Goal: Transaction & Acquisition: Download file/media

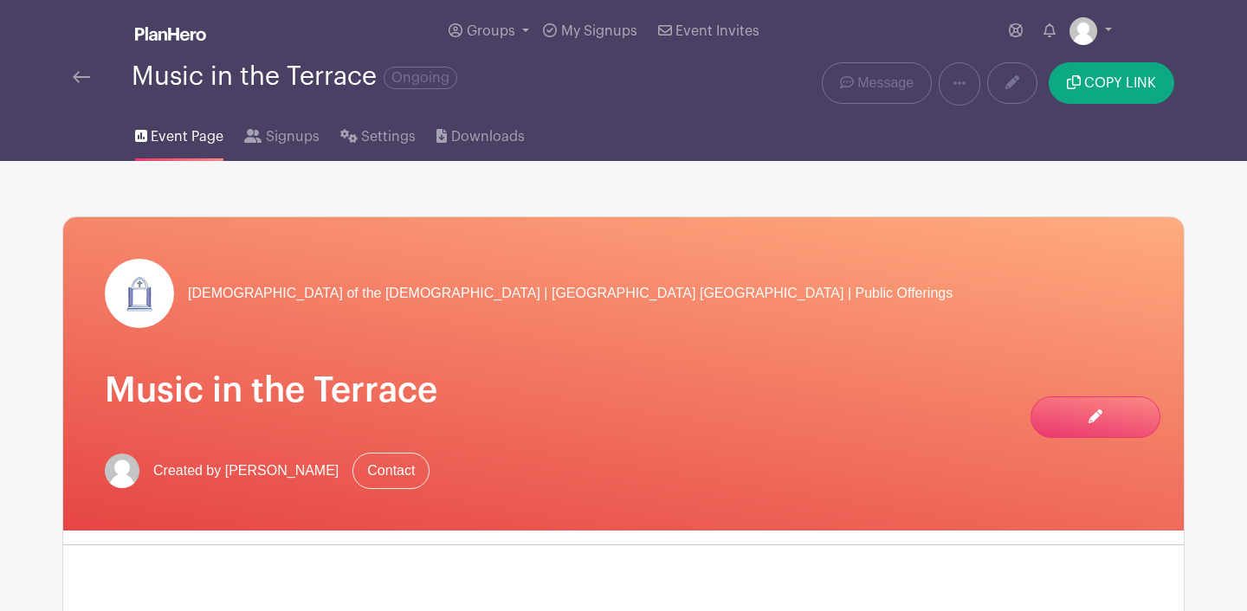
click at [164, 36] on img at bounding box center [170, 34] width 71 height 14
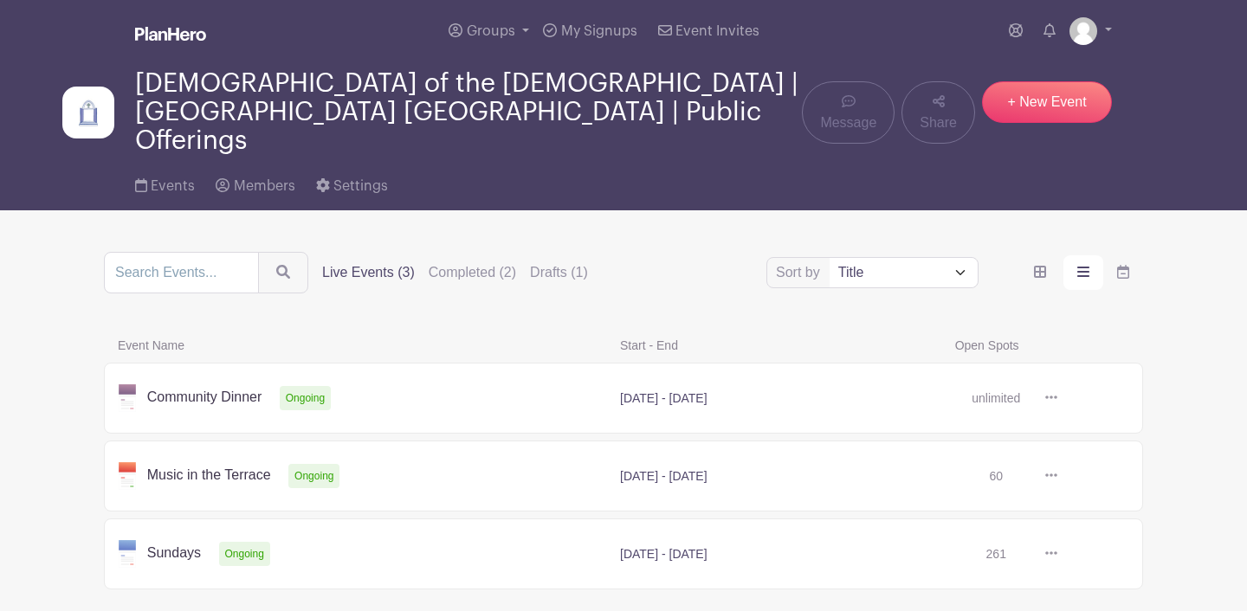
click at [1057, 398] on link at bounding box center [1057, 398] width 0 height 0
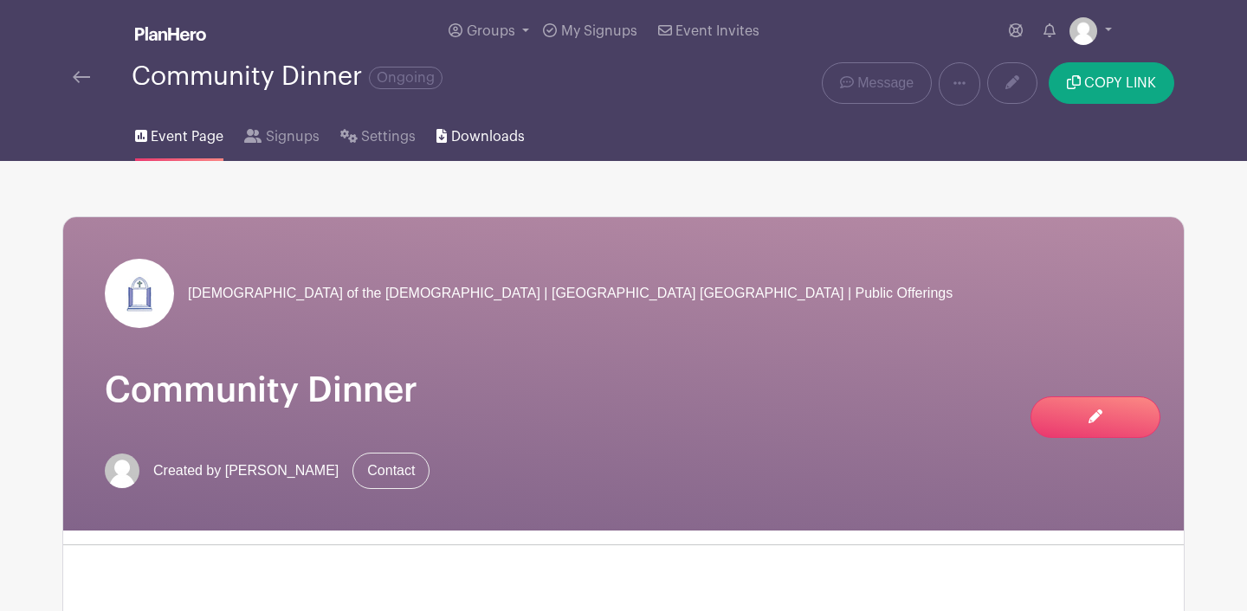
click at [483, 138] on span "Downloads" at bounding box center [488, 136] width 74 height 21
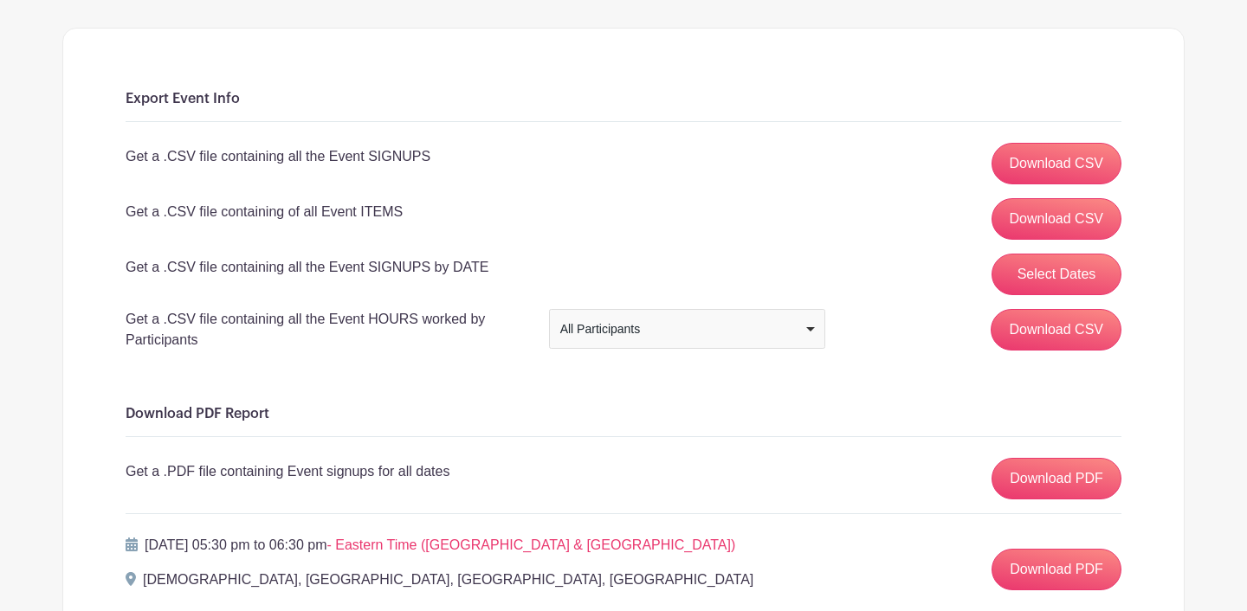
scroll to position [190, 0]
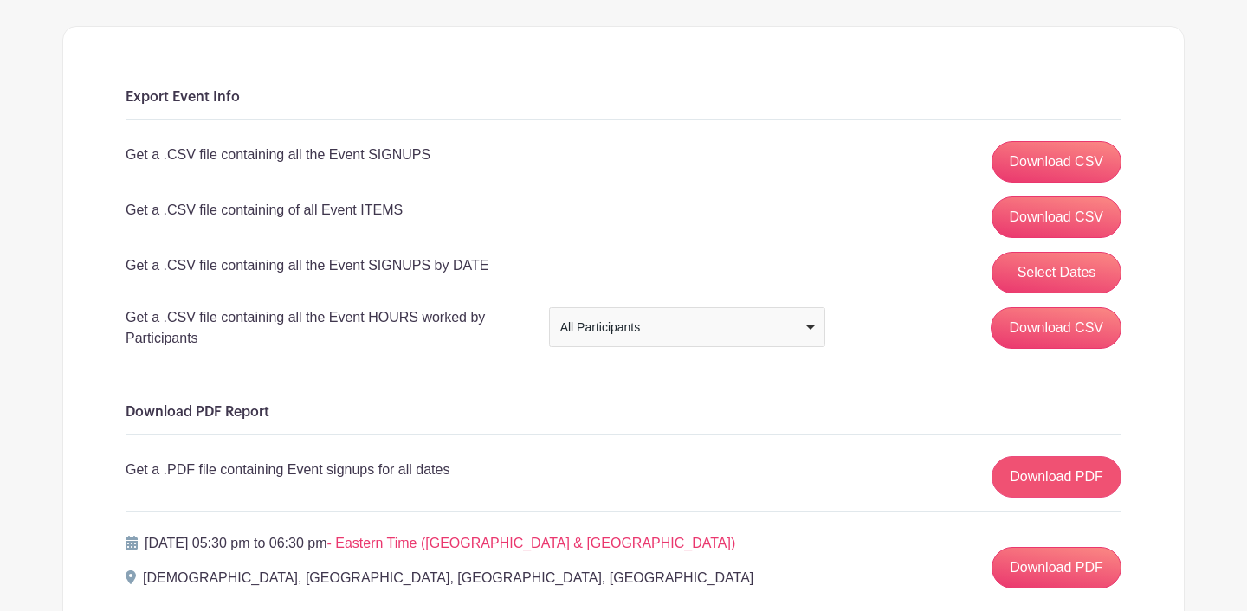
click at [1019, 481] on link "Download PDF" at bounding box center [1056, 477] width 130 height 42
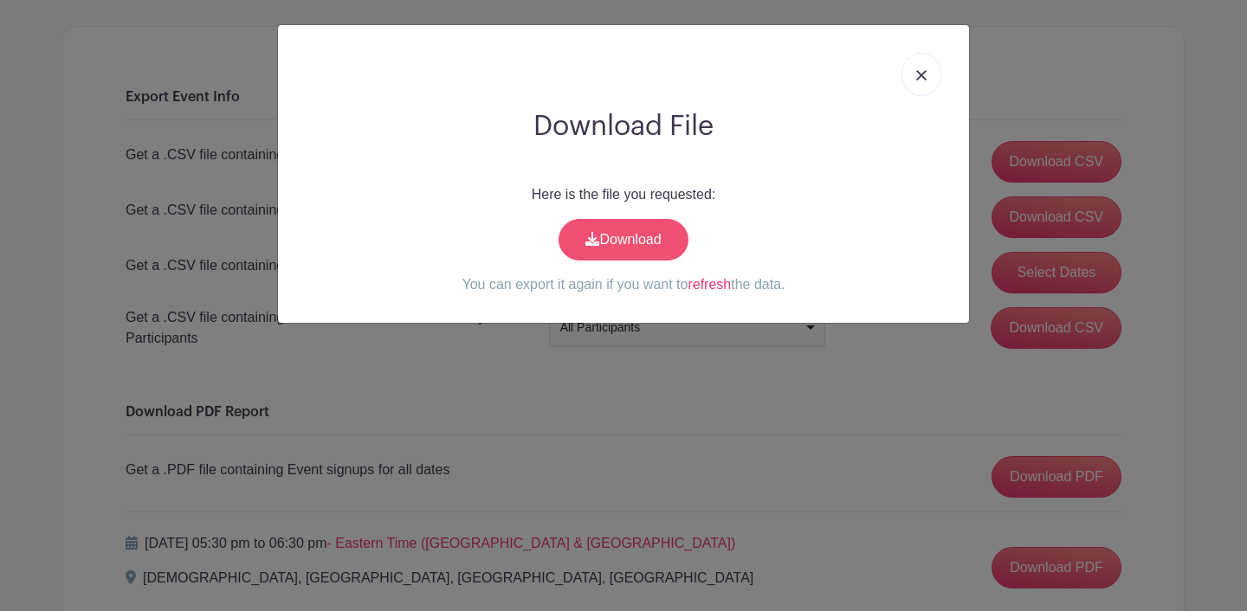
click at [644, 226] on link "Download" at bounding box center [623, 240] width 130 height 42
